Goal: Download file/media

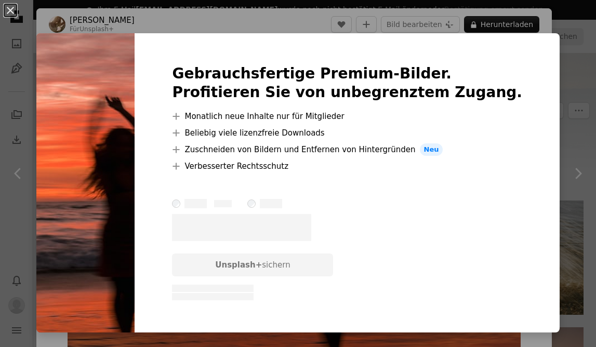
scroll to position [203, 0]
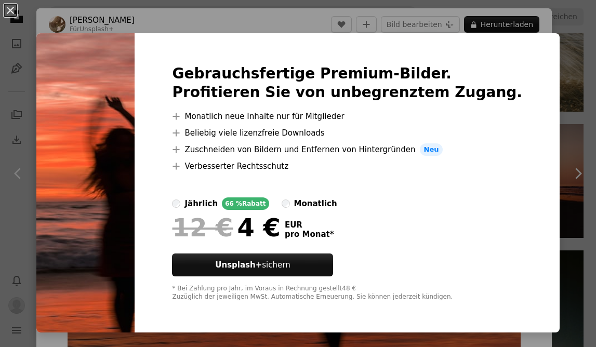
click at [135, 169] on img at bounding box center [85, 182] width 98 height 299
click at [9, 12] on button "An X shape" at bounding box center [10, 10] width 12 height 12
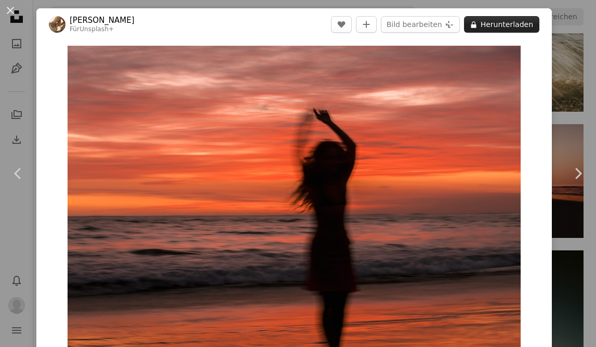
click at [504, 23] on button "A lock Herunterladen" at bounding box center [501, 24] width 75 height 17
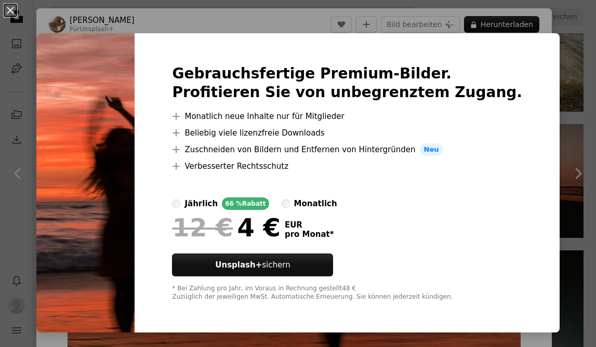
click at [135, 47] on img at bounding box center [85, 182] width 98 height 299
click at [4, 7] on button "An X shape" at bounding box center [10, 10] width 12 height 12
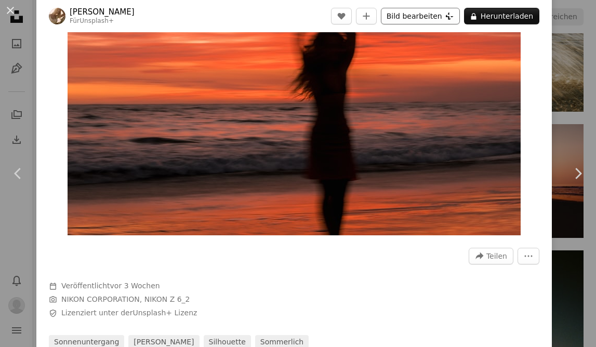
scroll to position [7, 0]
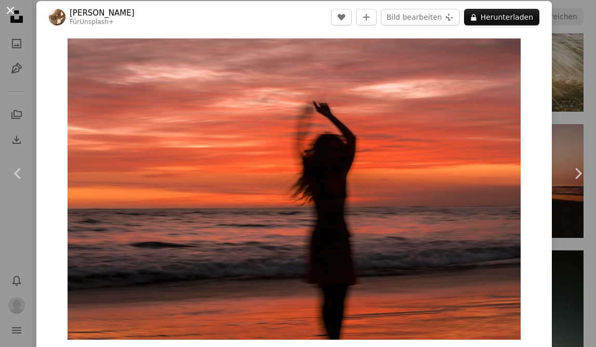
click at [11, 14] on button "An X shape" at bounding box center [10, 10] width 12 height 12
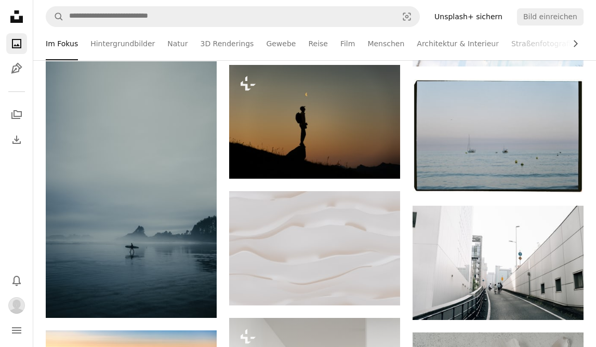
scroll to position [394, 0]
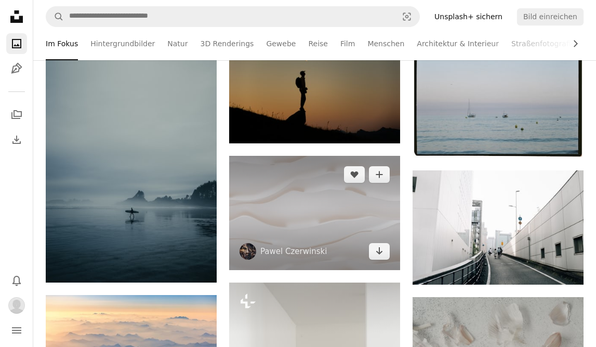
click at [351, 220] on img at bounding box center [314, 213] width 171 height 114
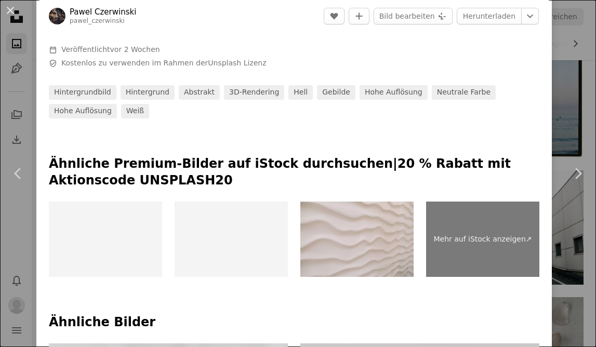
scroll to position [355, 0]
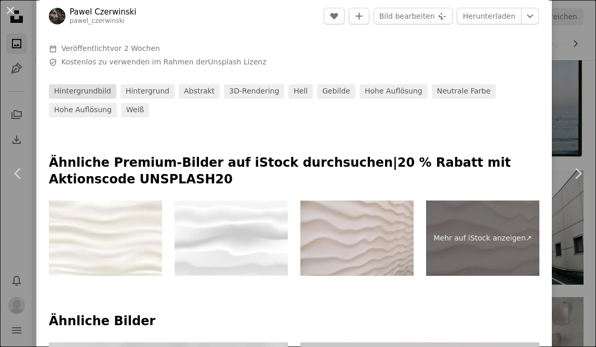
click at [87, 90] on link "hintergrundbild" at bounding box center [83, 91] width 68 height 15
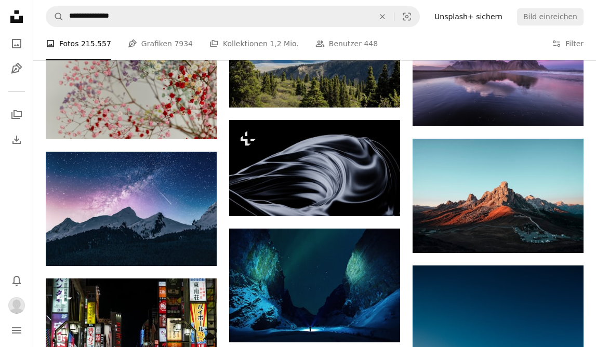
scroll to position [524, 0]
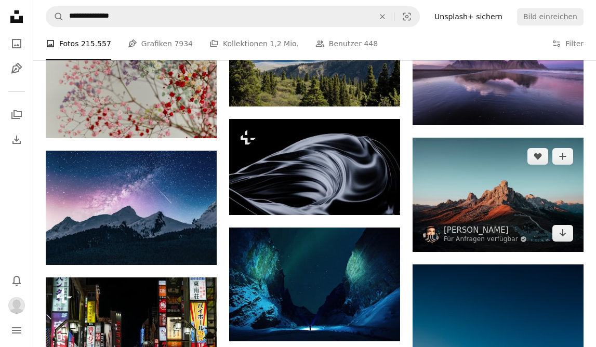
click at [516, 193] on img at bounding box center [498, 195] width 171 height 114
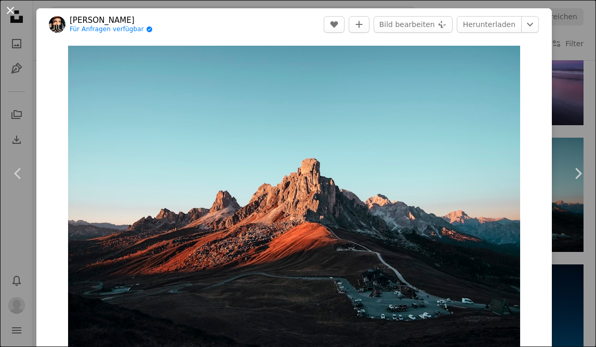
click at [13, 11] on button "An X shape" at bounding box center [10, 10] width 12 height 12
